Goal: Information Seeking & Learning: Learn about a topic

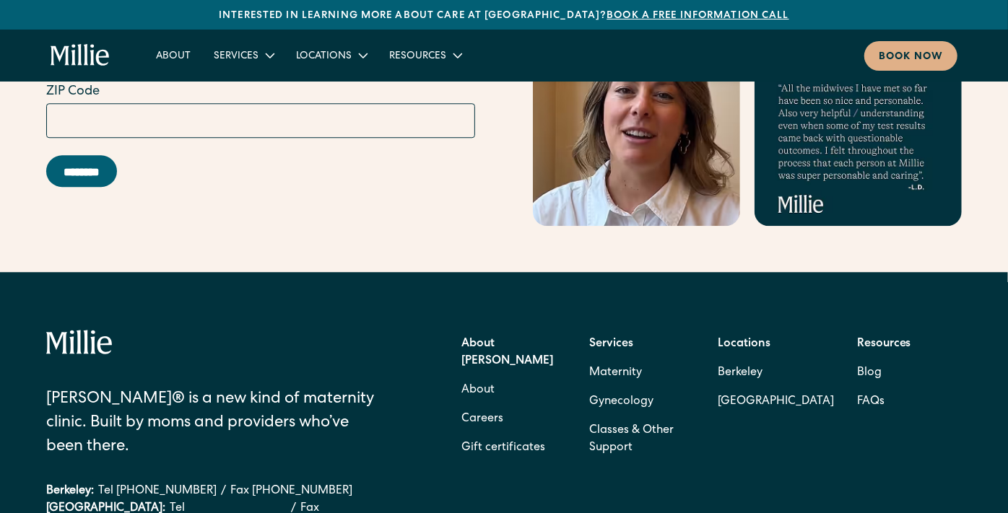
scroll to position [5772, 0]
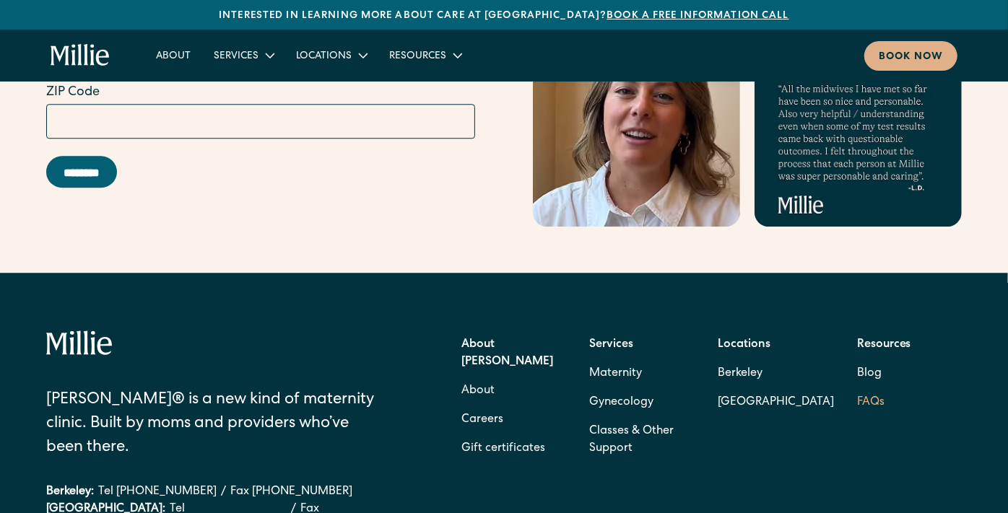
click at [864, 389] on link "FAQs" at bounding box center [870, 403] width 27 height 29
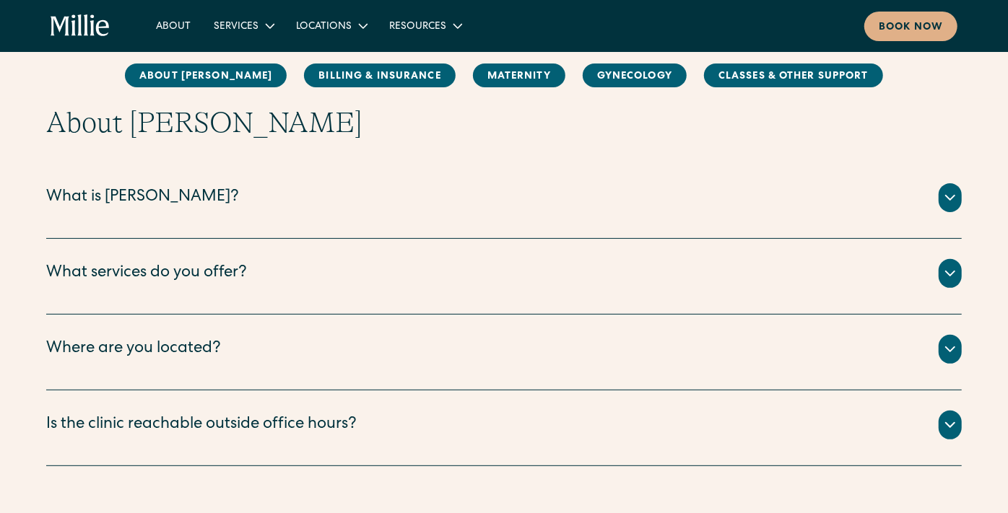
scroll to position [166, 0]
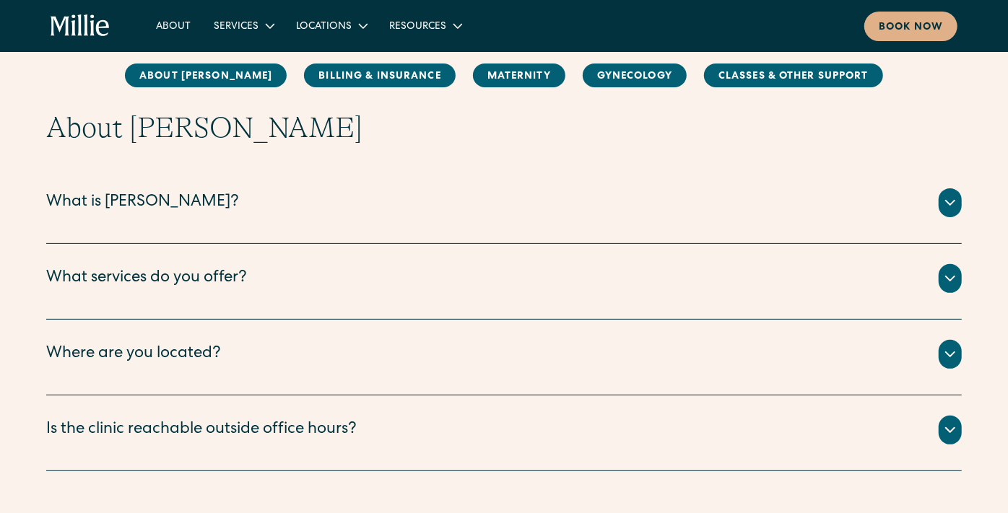
click at [955, 210] on icon at bounding box center [950, 202] width 17 height 17
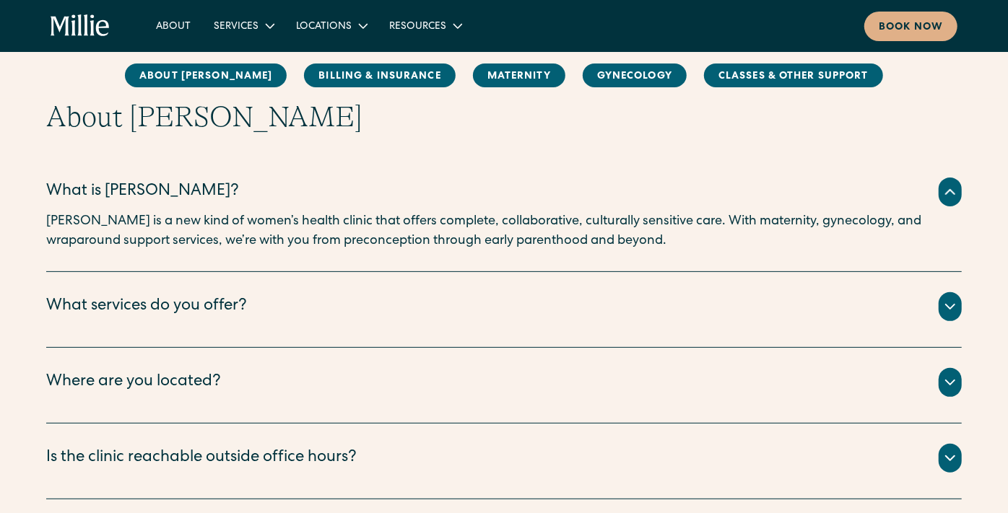
scroll to position [176, 0]
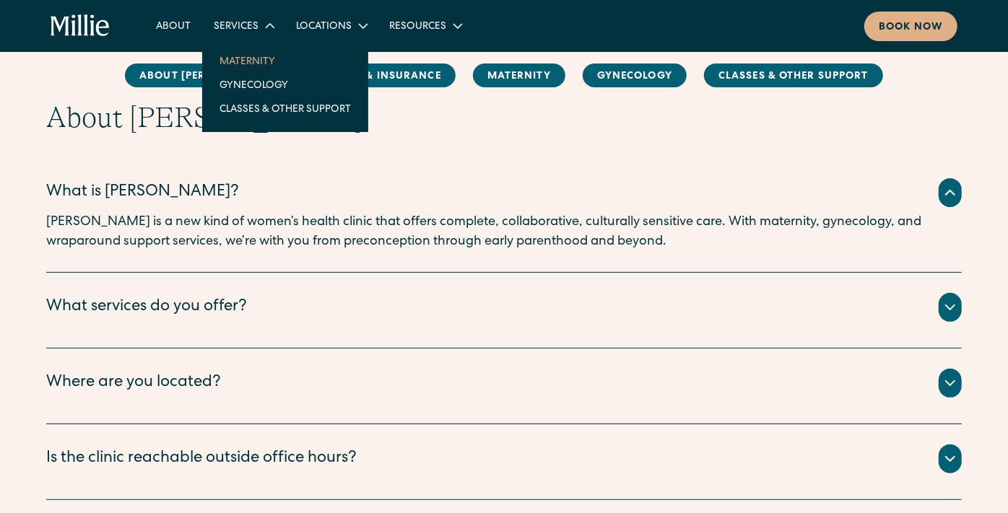
click at [254, 61] on link "Maternity" at bounding box center [285, 61] width 155 height 24
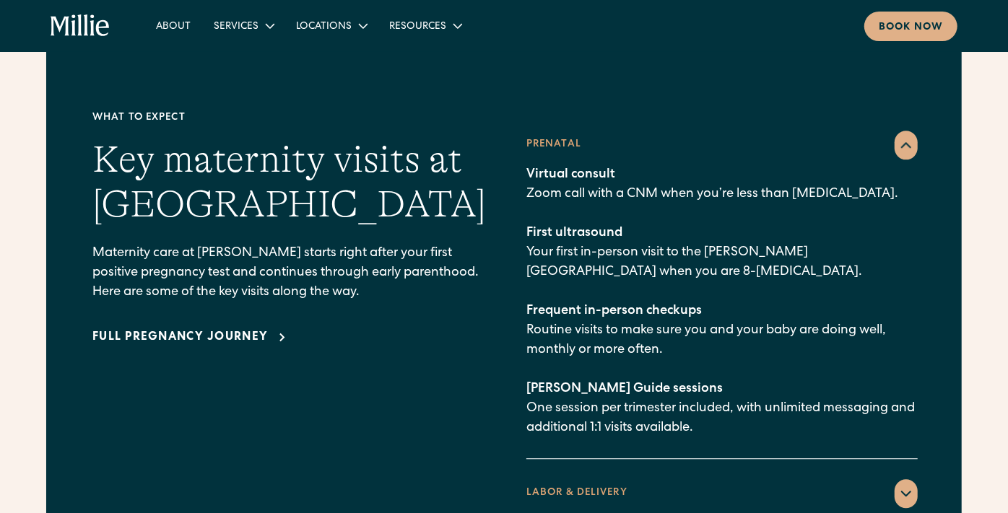
scroll to position [2038, 0]
click at [908, 137] on icon at bounding box center [906, 145] width 17 height 17
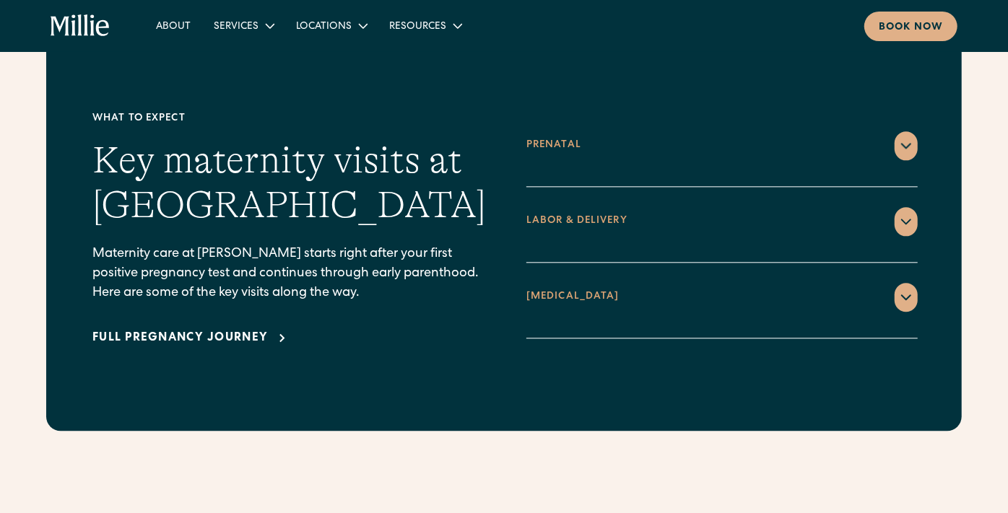
click at [904, 137] on icon at bounding box center [906, 145] width 17 height 17
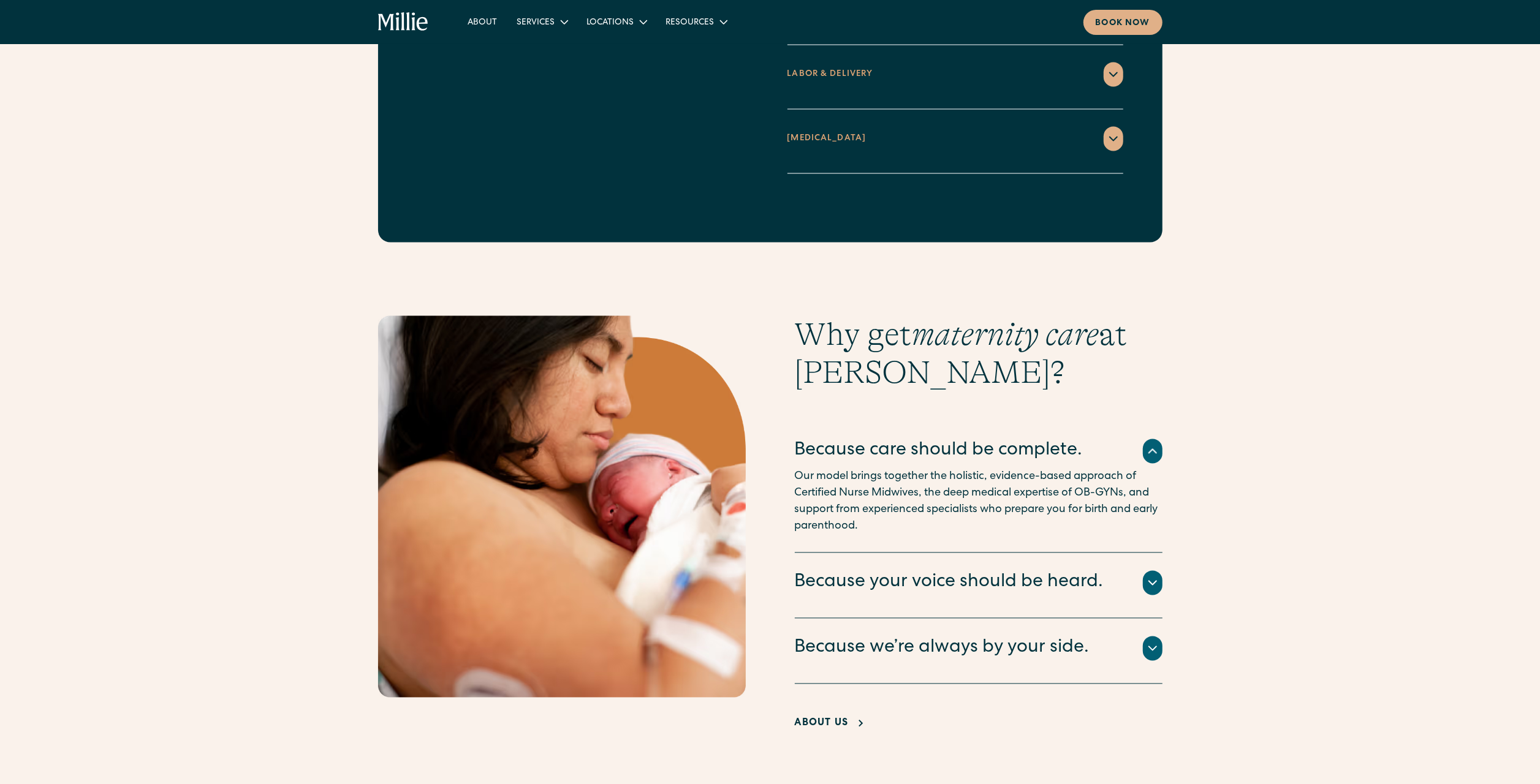
scroll to position [2084, 0]
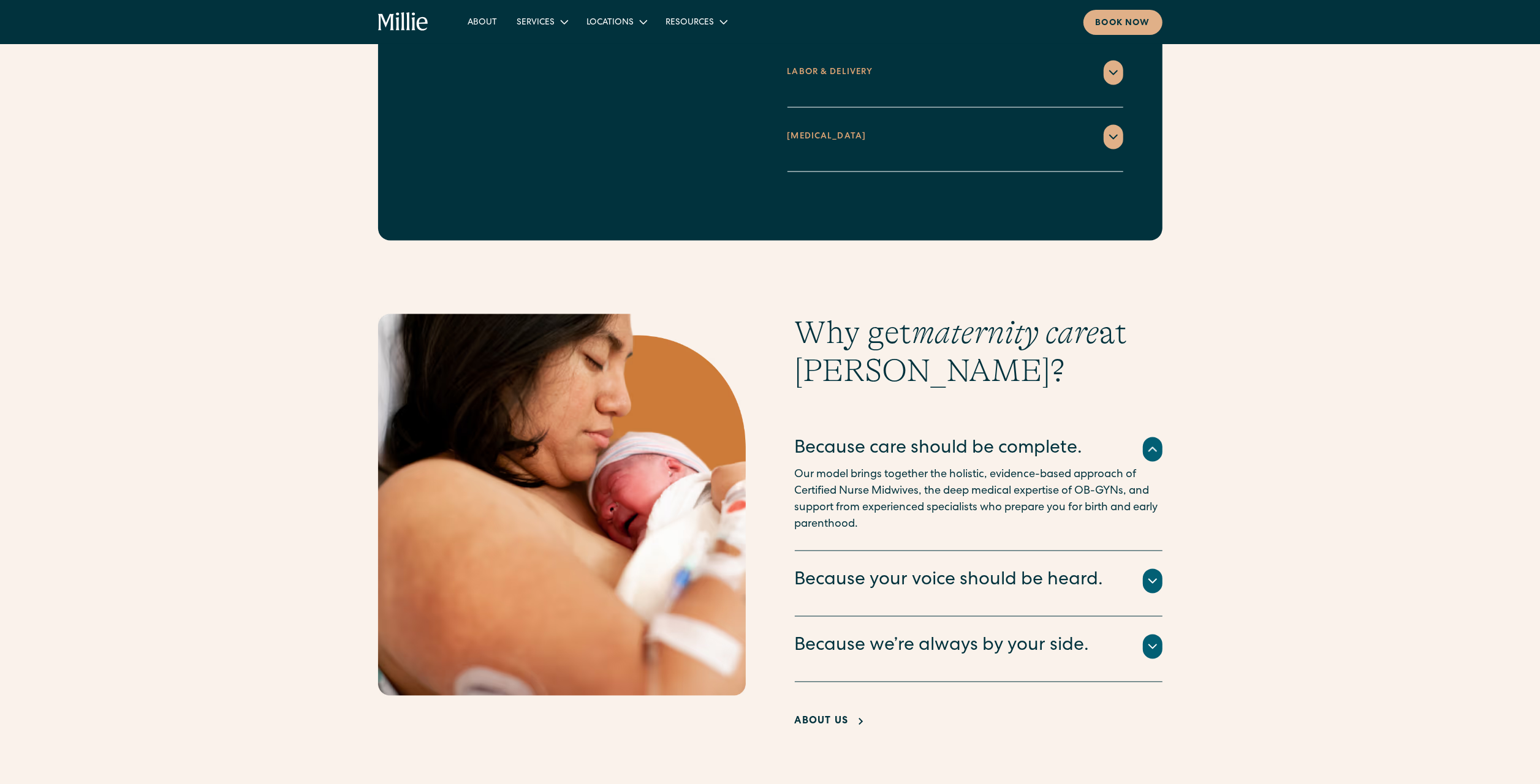
click at [854, 435] on icon at bounding box center [1152, 449] width 14 height 14
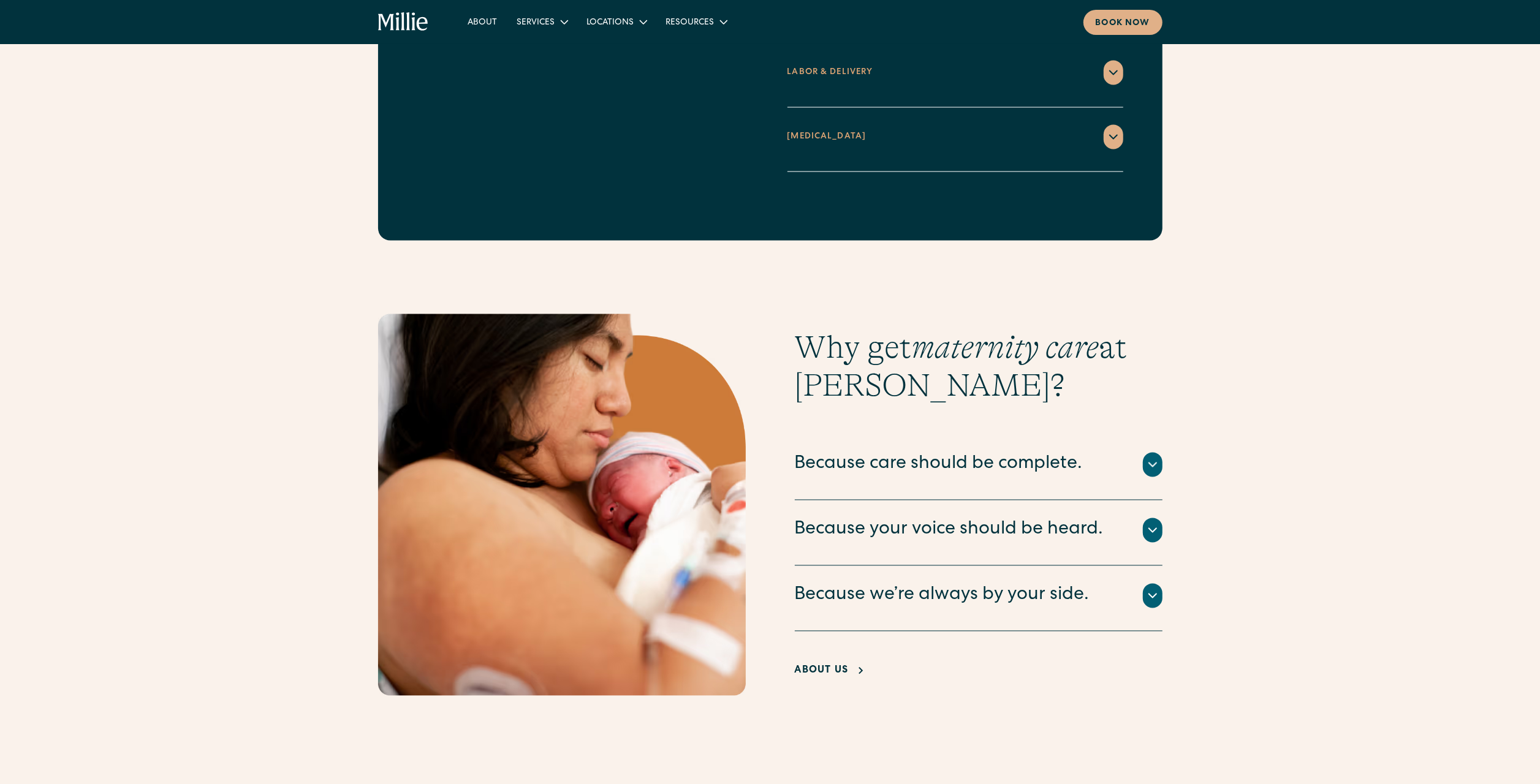
click at [854, 435] on div "Because care should be complete. Our model brings together the holistic, eviden…" at bounding box center [978, 468] width 367 height 65
click at [854, 435] on icon at bounding box center [1152, 464] width 14 height 14
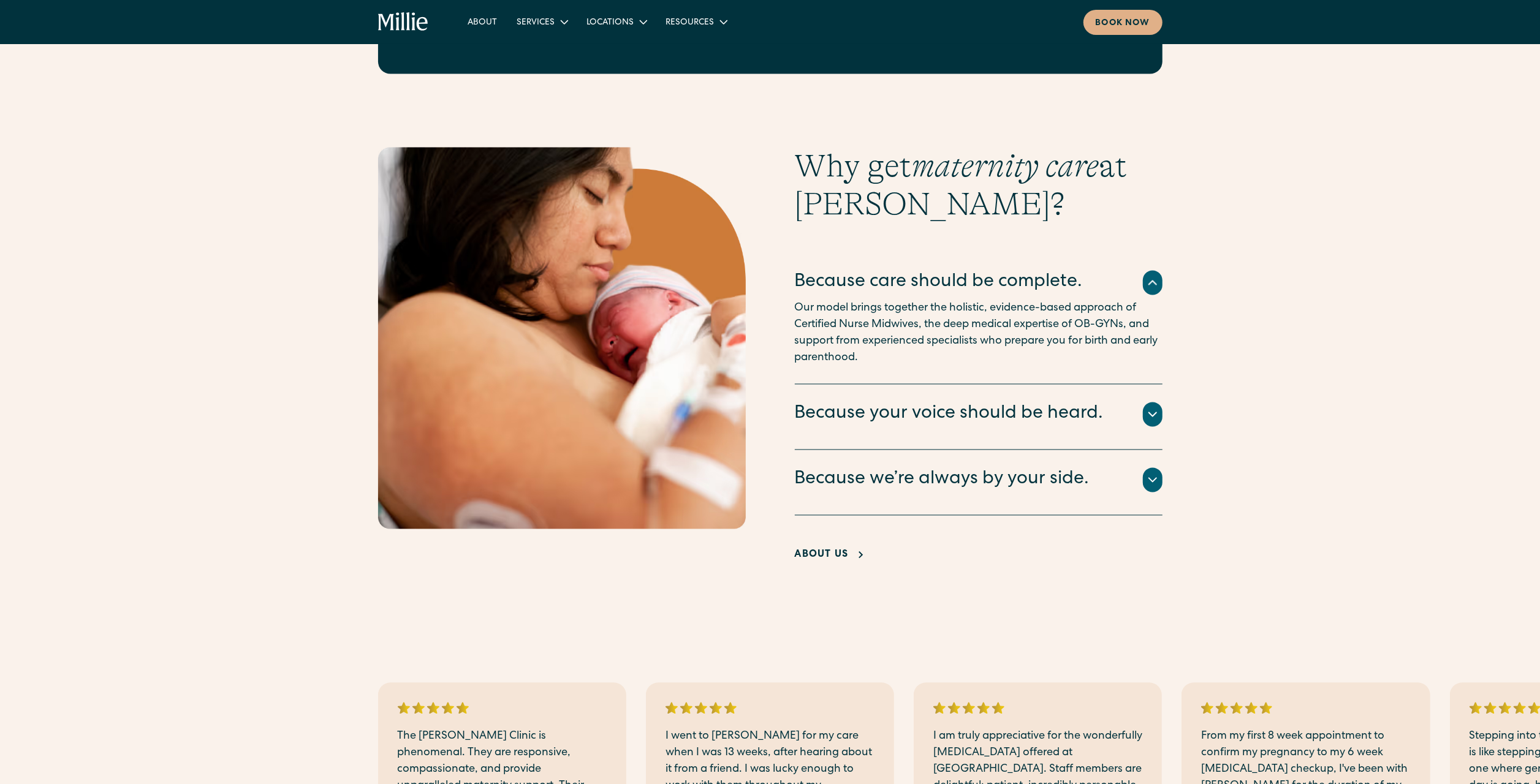
scroll to position [2273, 0]
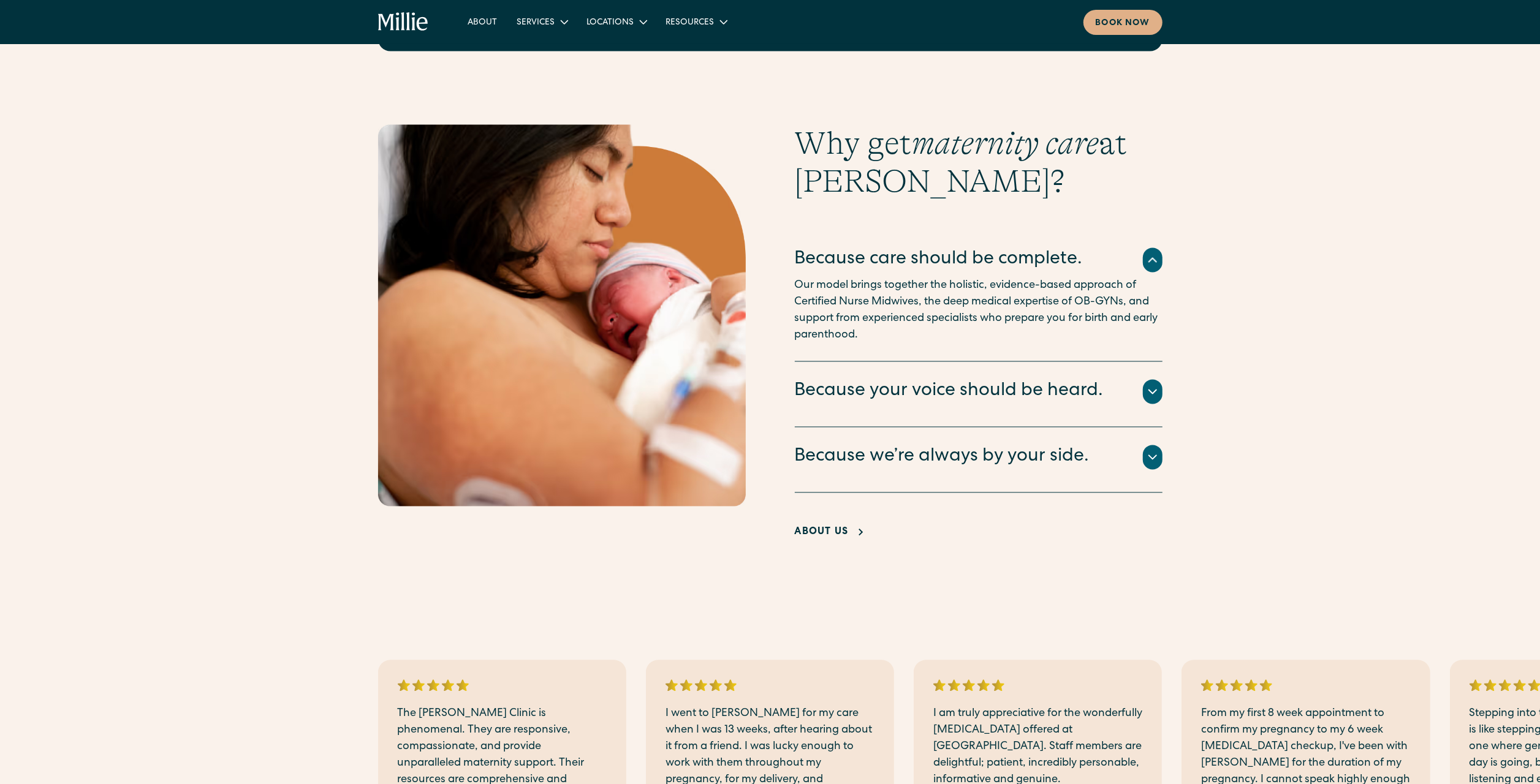
click at [854, 435] on icon at bounding box center [1152, 457] width 14 height 14
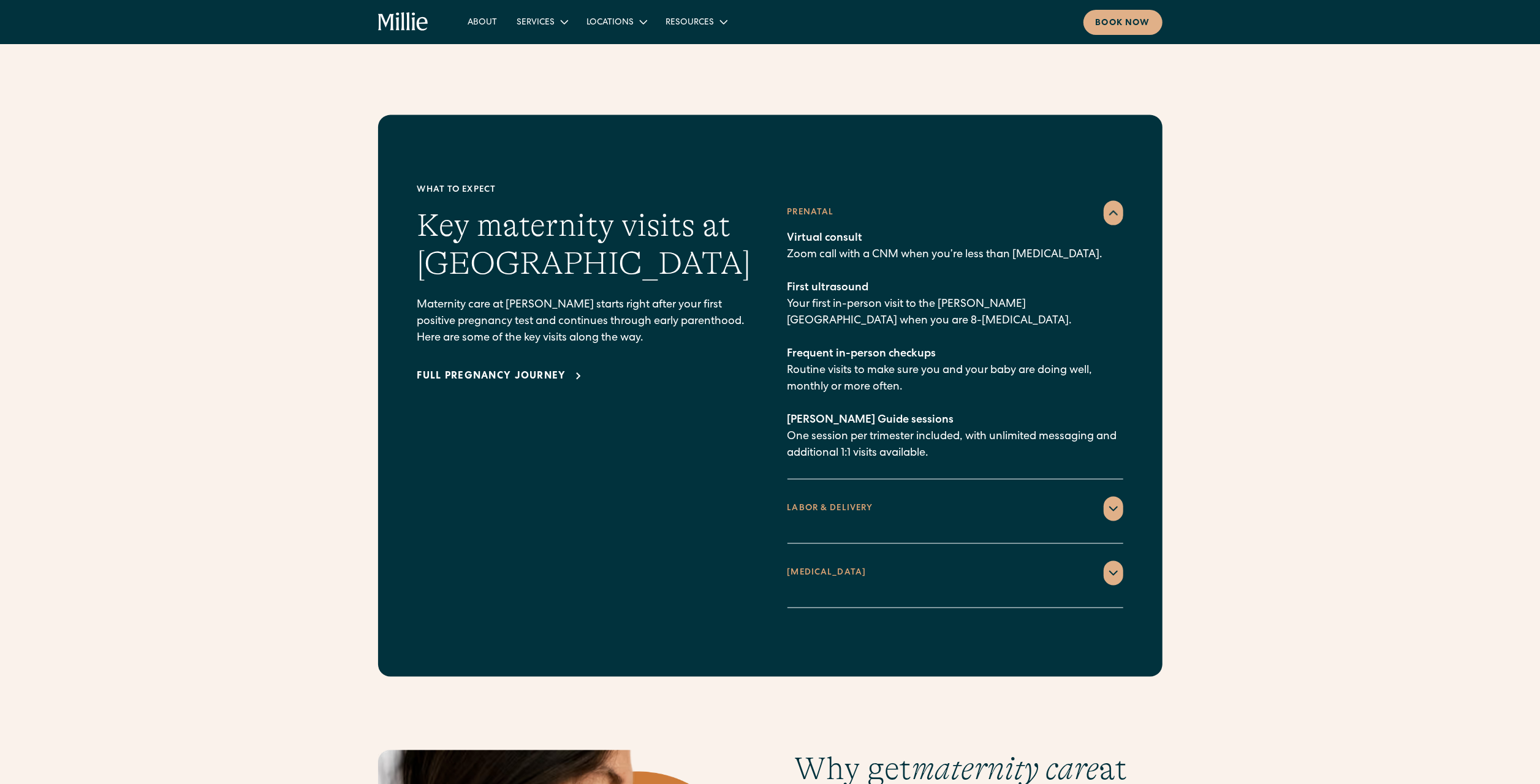
scroll to position [1645, 0]
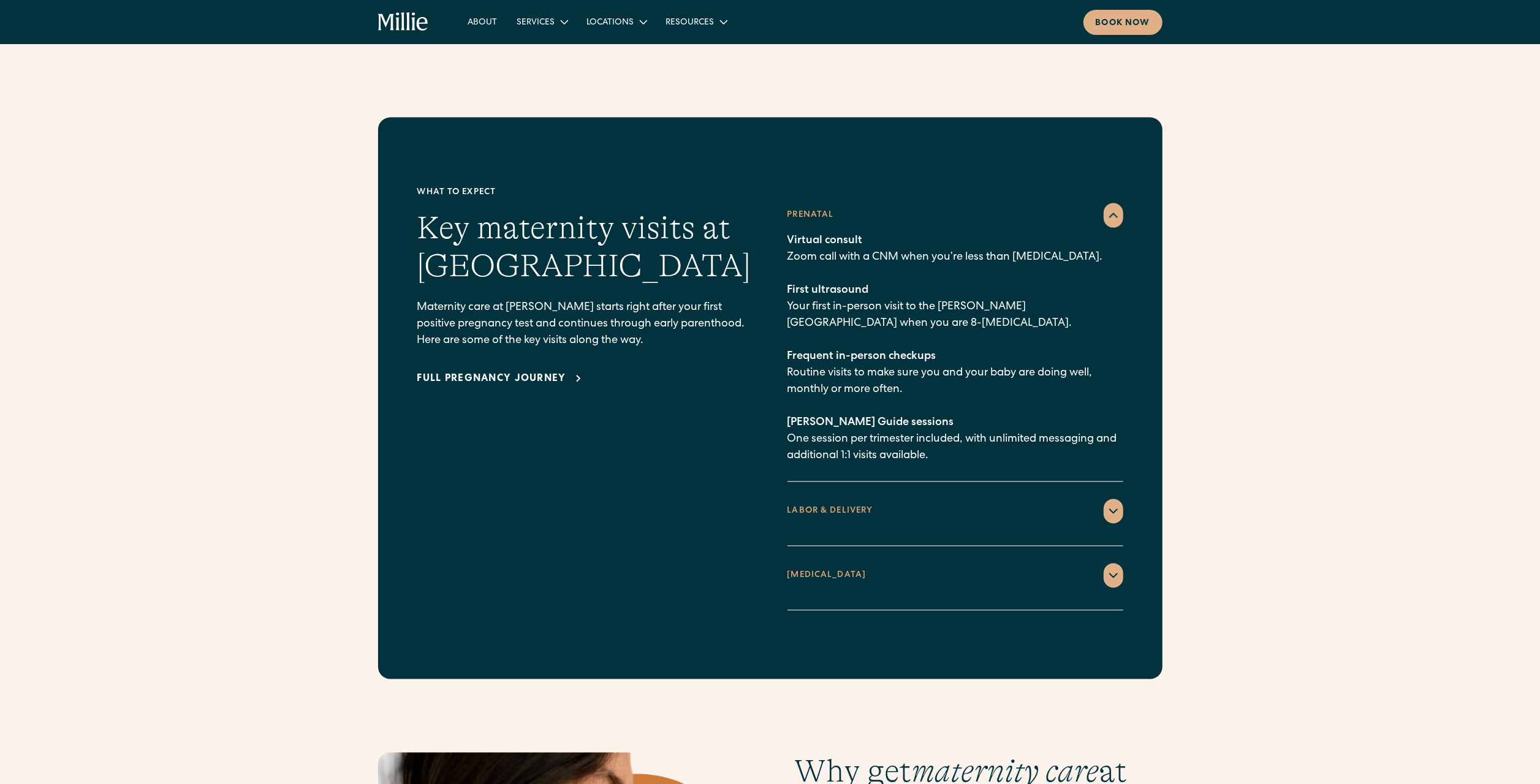
click at [405, 32] on icon "home" at bounding box center [404, 21] width 51 height 20
